Goal: Task Accomplishment & Management: Manage account settings

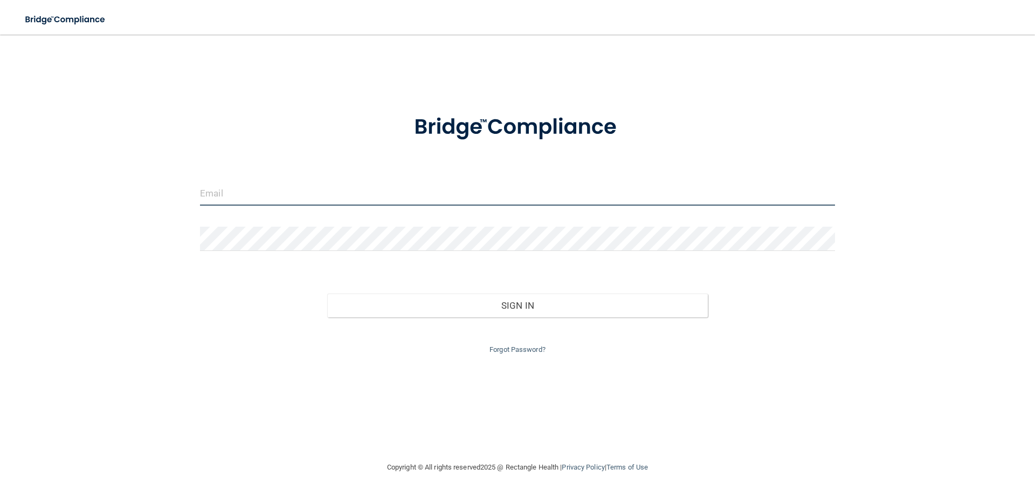
click at [363, 197] on input "email" at bounding box center [517, 193] width 635 height 24
type input "[EMAIL_ADDRESS][DOMAIN_NAME]"
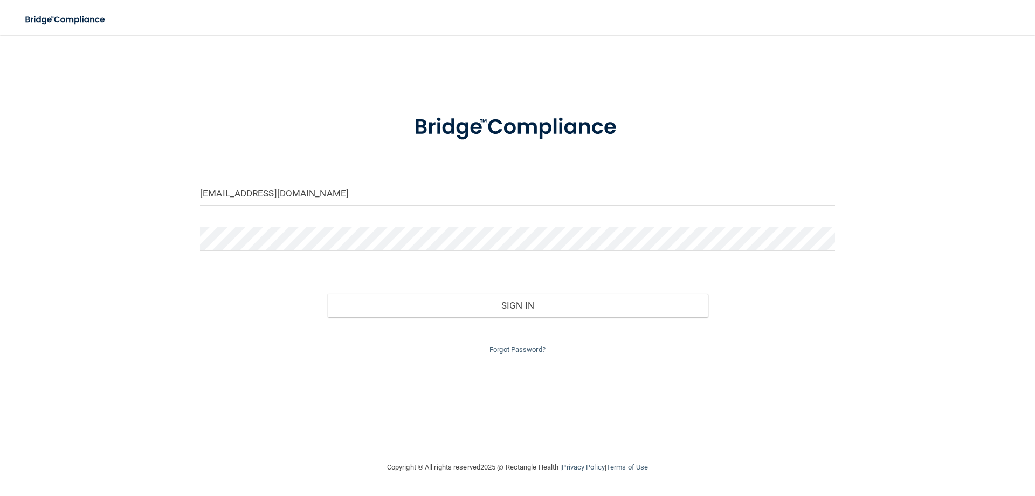
click at [520, 354] on div "Forgot Password?" at bounding box center [517, 336] width 651 height 39
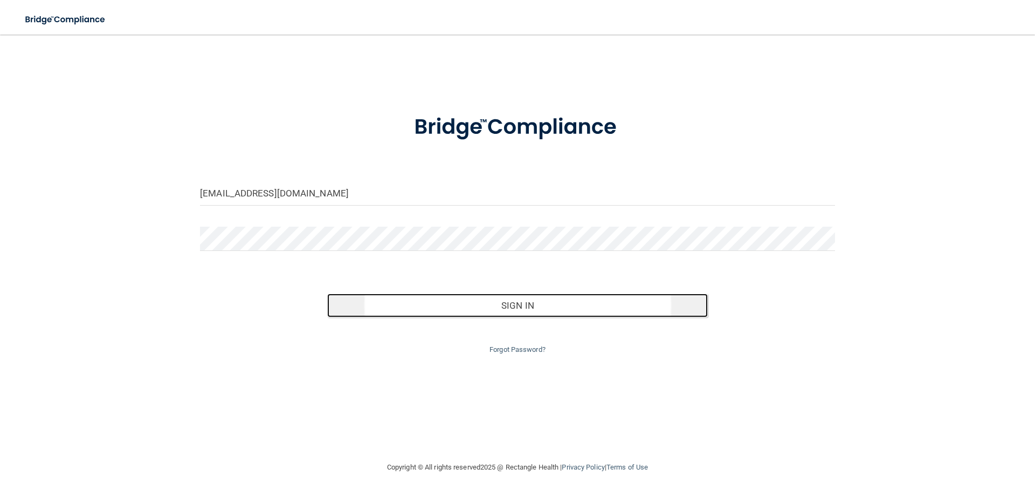
click at [400, 299] on button "Sign In" at bounding box center [517, 305] width 381 height 24
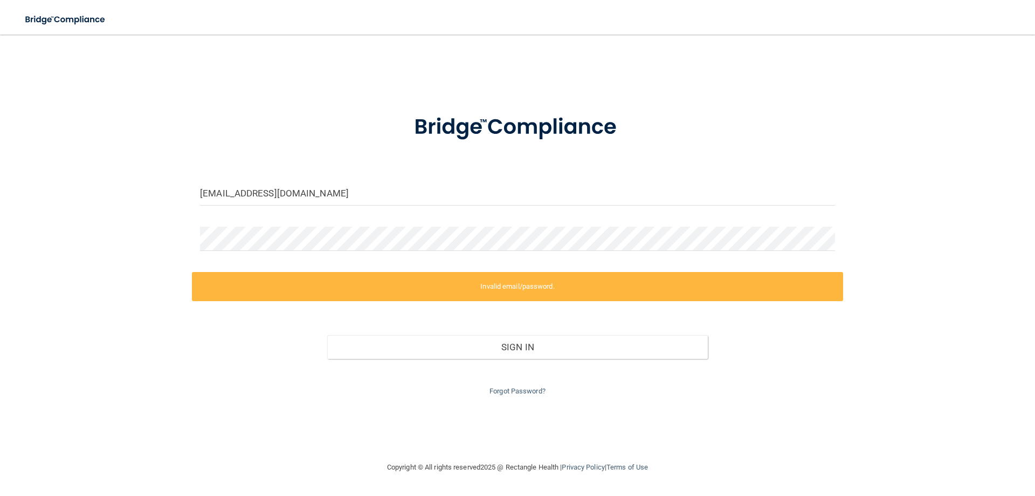
click at [513, 386] on div "Forgot Password?" at bounding box center [517, 378] width 651 height 39
click at [514, 390] on link "Forgot Password?" at bounding box center [518, 391] width 56 height 8
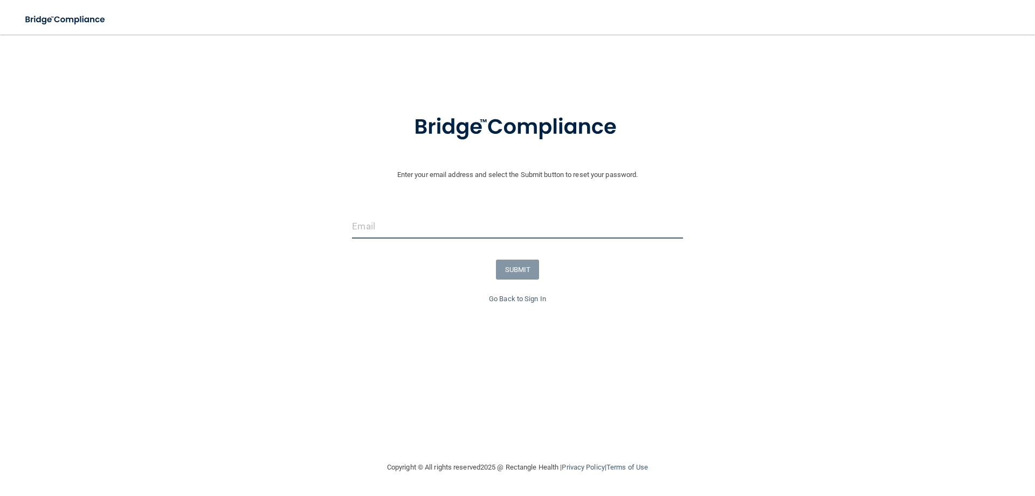
click at [570, 223] on input "email" at bounding box center [517, 226] width 331 height 24
type input "[EMAIL_ADDRESS][DOMAIN_NAME]"
click at [508, 273] on button "SUBMIT" at bounding box center [518, 269] width 44 height 20
